Goal: Find specific page/section: Find specific page/section

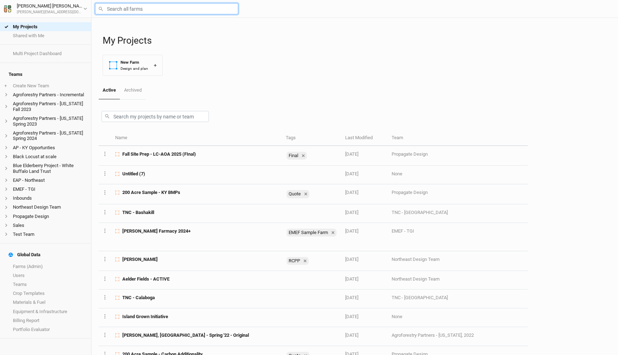
click at [132, 8] on input "text" at bounding box center [166, 8] width 143 height 11
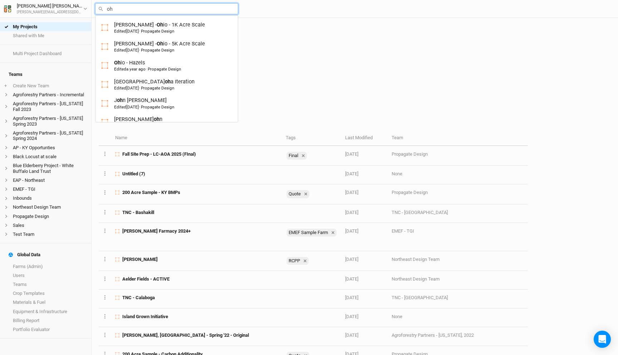
type input "o"
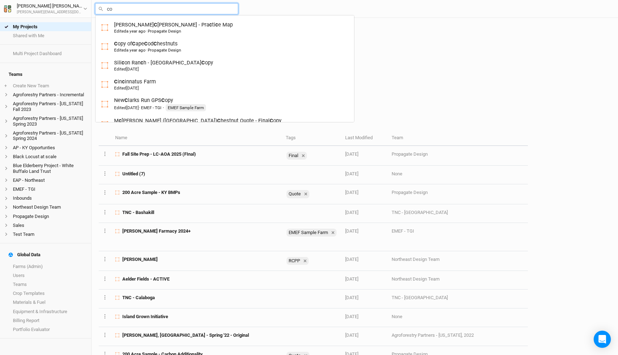
type input "cof"
type input "[PERSON_NAME]"
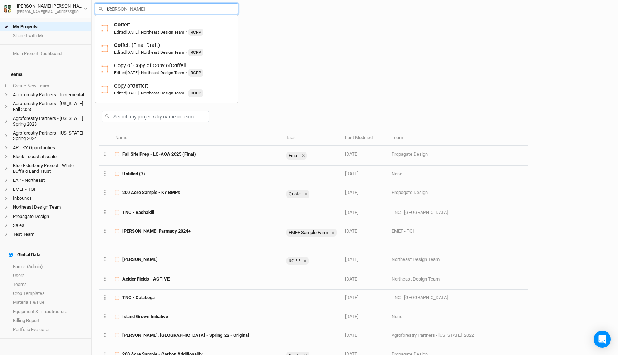
type input "coffl"
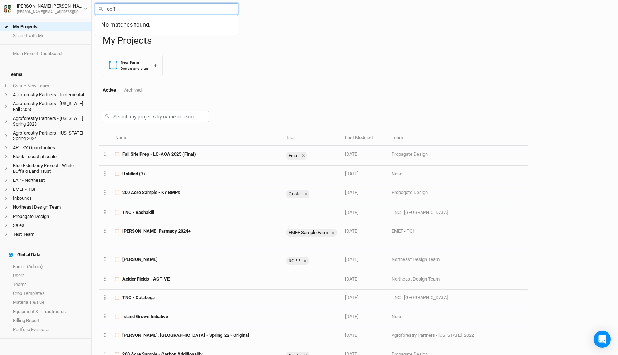
type input "coff"
type input "[PERSON_NAME]"
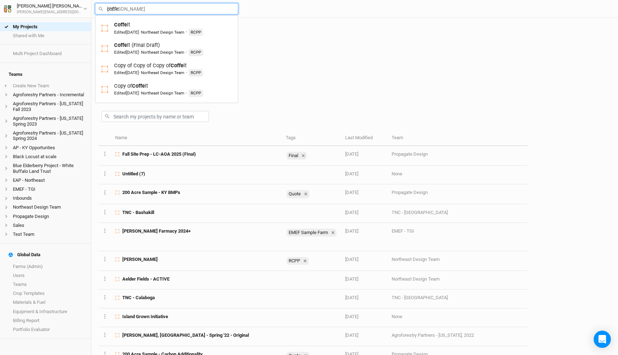
type input "coffe;"
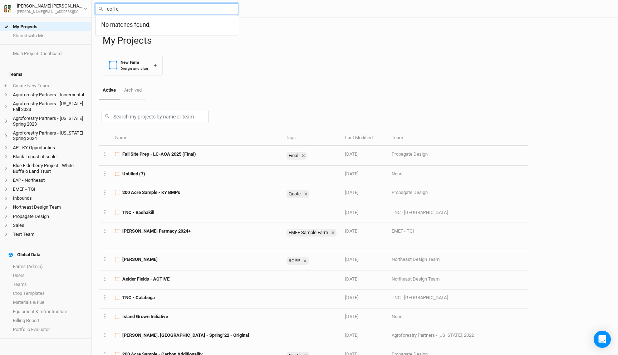
type input "coffe"
type input "[PERSON_NAME]"
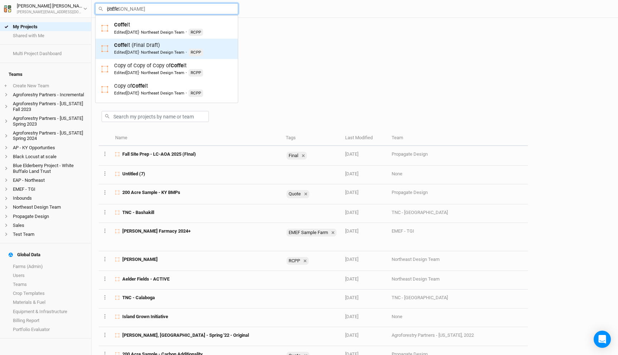
click at [148, 44] on div "Coffe lt (Final Draft) Edited [DATE] · Northeast Design Team · RCPP" at bounding box center [158, 48] width 89 height 15
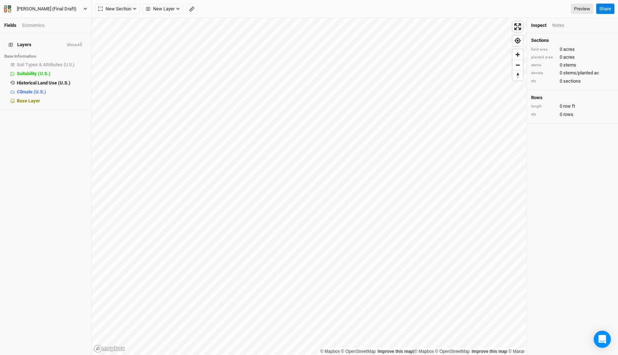
click at [55, 5] on div "[PERSON_NAME] (Final Draft)" at bounding box center [47, 8] width 60 height 7
click at [54, 20] on button "Back" at bounding box center [59, 19] width 56 height 9
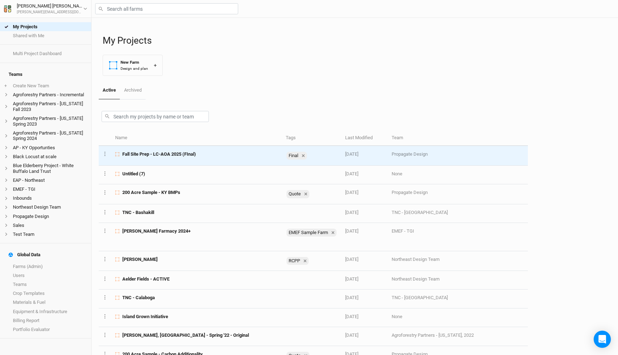
click at [207, 152] on div "Fall Site Prep - LC-AOA 2025 (FInal)" at bounding box center [196, 154] width 162 height 6
